Goal: Task Accomplishment & Management: Use online tool/utility

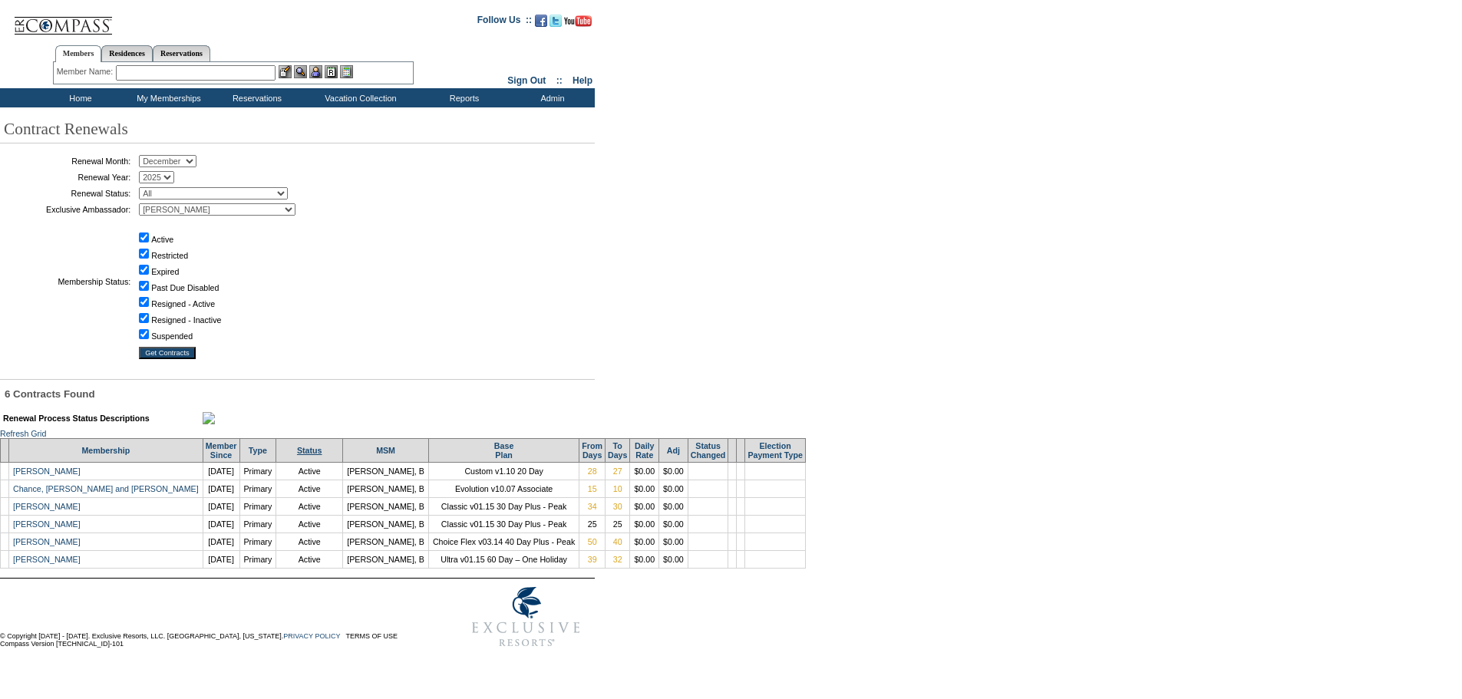
scroll to position [2, 0]
drag, startPoint x: 54, startPoint y: 528, endPoint x: 360, endPoint y: 375, distance: 341.9
click at [544, 312] on div "Renewal Month: January February March April May June July August September Octo…" at bounding box center [291, 265] width 583 height 229
click at [264, 67] on input "text" at bounding box center [196, 72] width 160 height 15
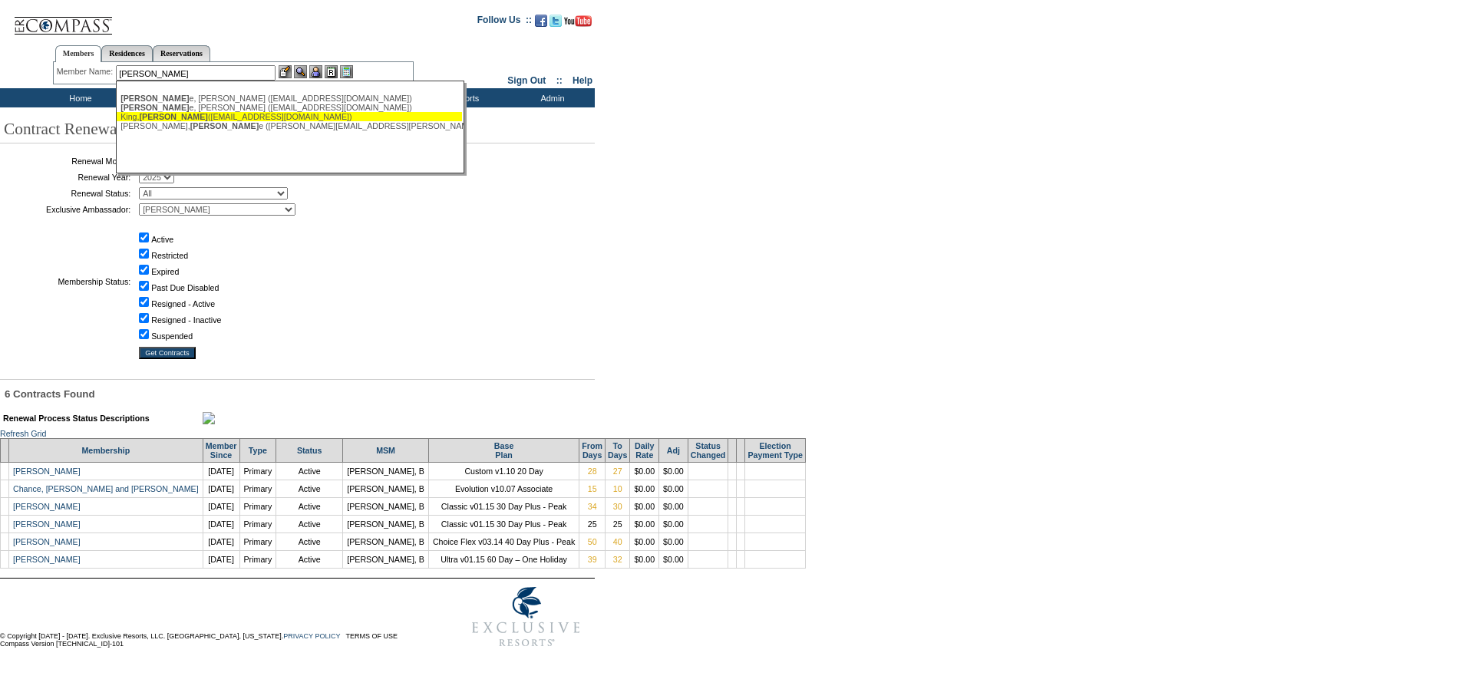
click at [186, 117] on div "[PERSON_NAME] ([EMAIL_ADDRESS][DOMAIN_NAME])" at bounding box center [290, 116] width 338 height 9
type input "[PERSON_NAME] ([EMAIL_ADDRESS][DOMAIN_NAME])"
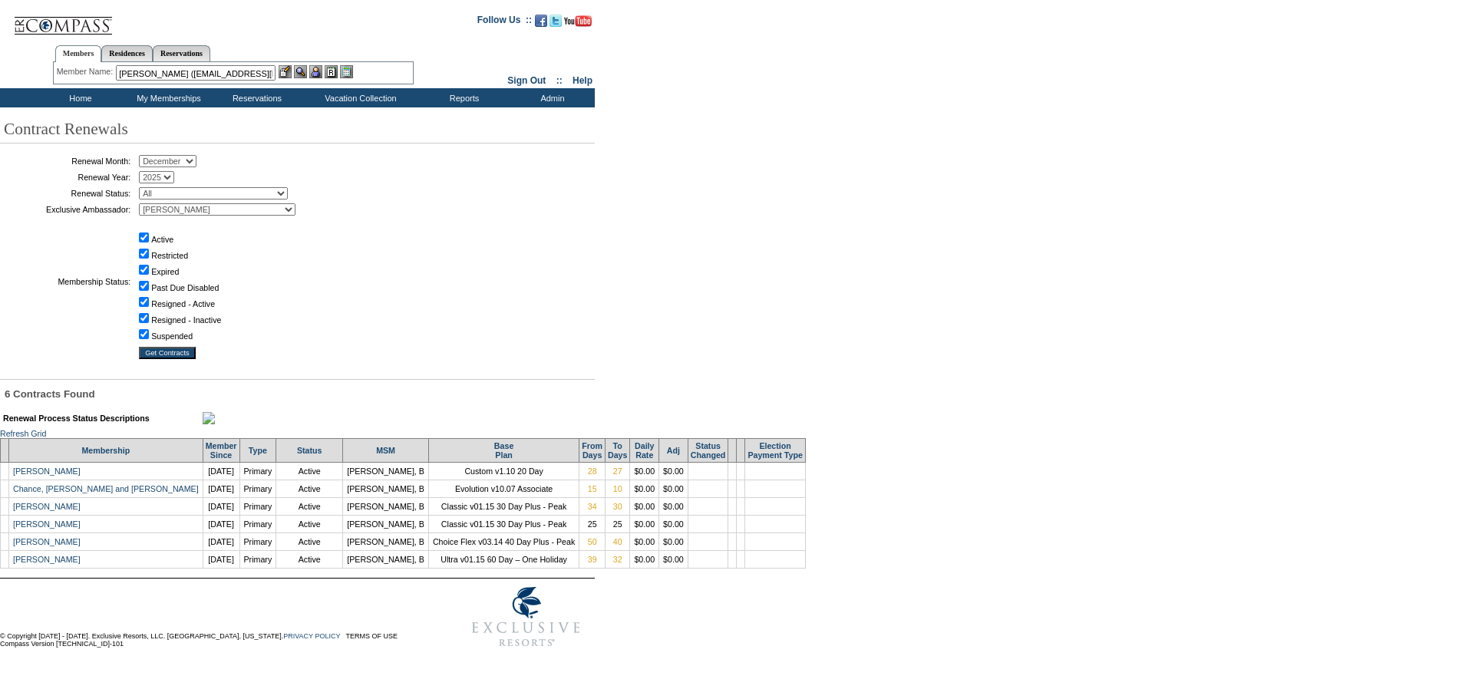
click at [321, 69] on img at bounding box center [315, 71] width 13 height 13
click at [305, 70] on img at bounding box center [300, 71] width 13 height 13
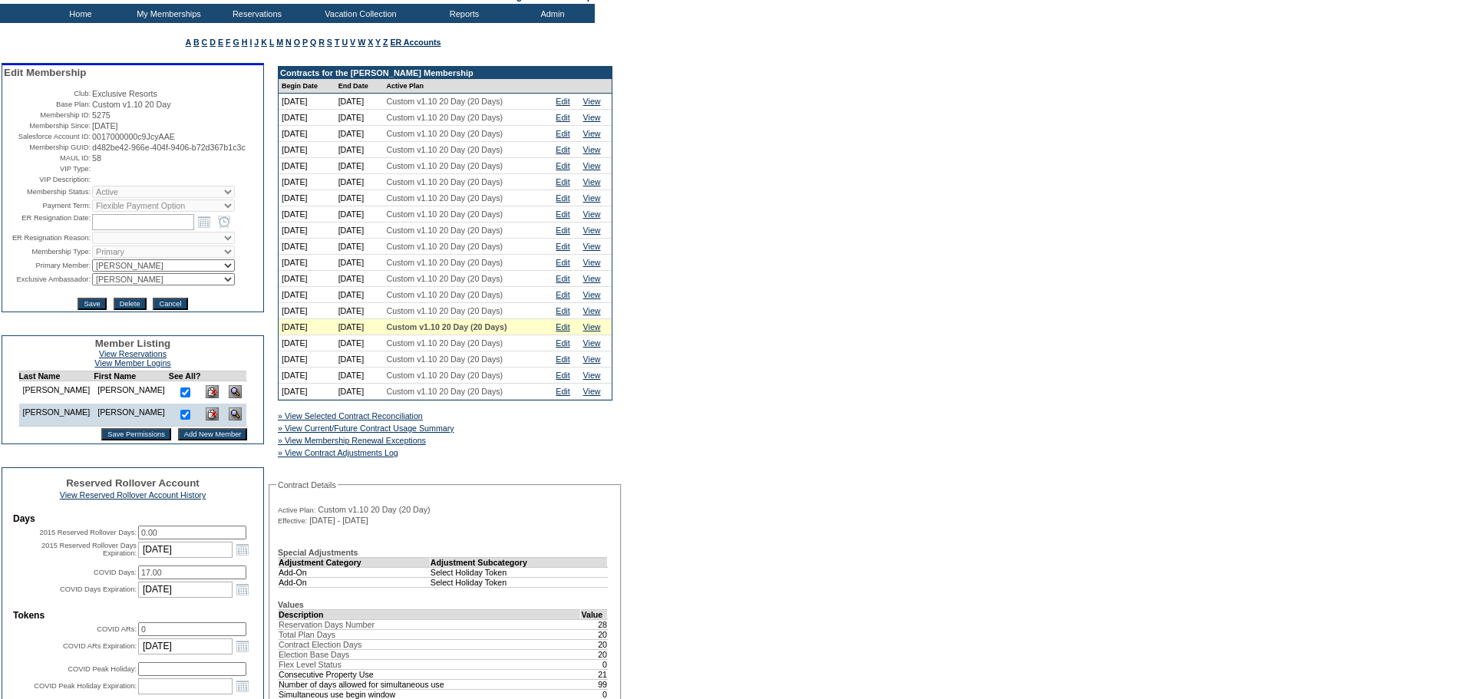
scroll to position [307, 0]
